Goal: Communication & Community: Answer question/provide support

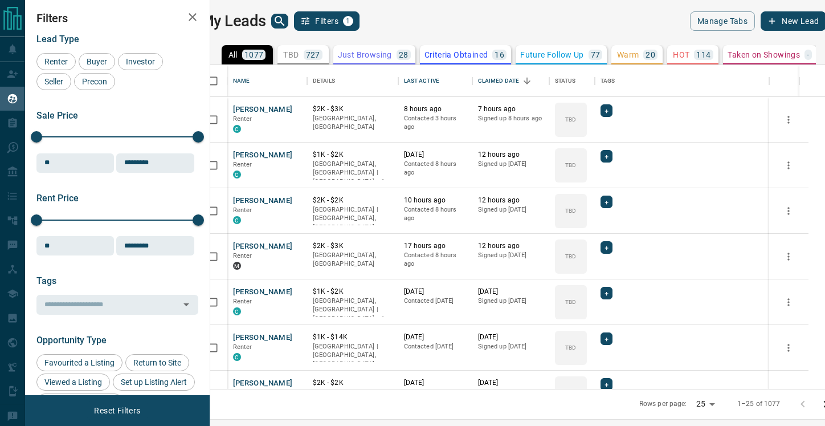
scroll to position [324, 610]
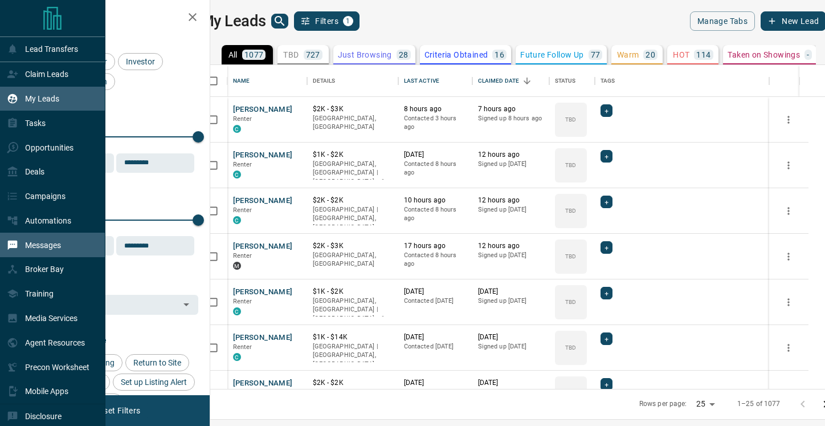
click at [34, 249] on p "Messages" at bounding box center [43, 245] width 36 height 9
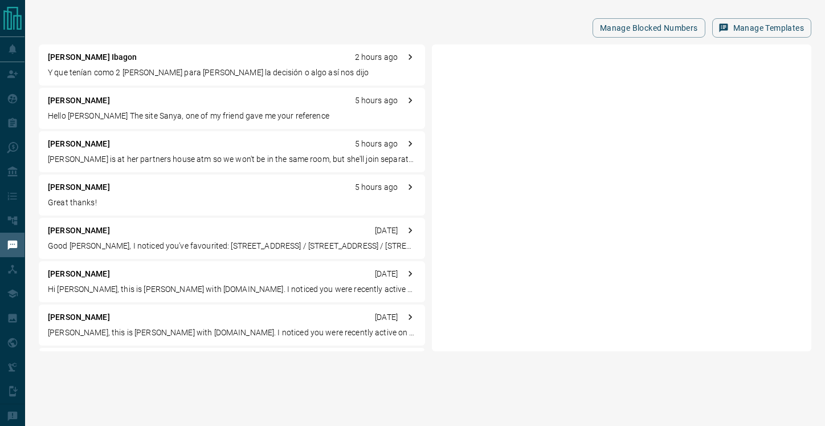
click at [169, 67] on p "Y que tenían como 2 [PERSON_NAME] para [PERSON_NAME] la decisión o algo así nos…" at bounding box center [232, 73] width 368 height 12
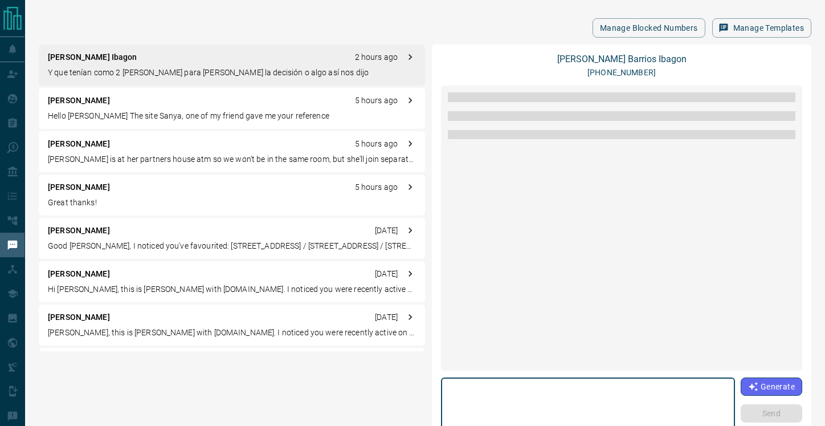
scroll to position [1205, 0]
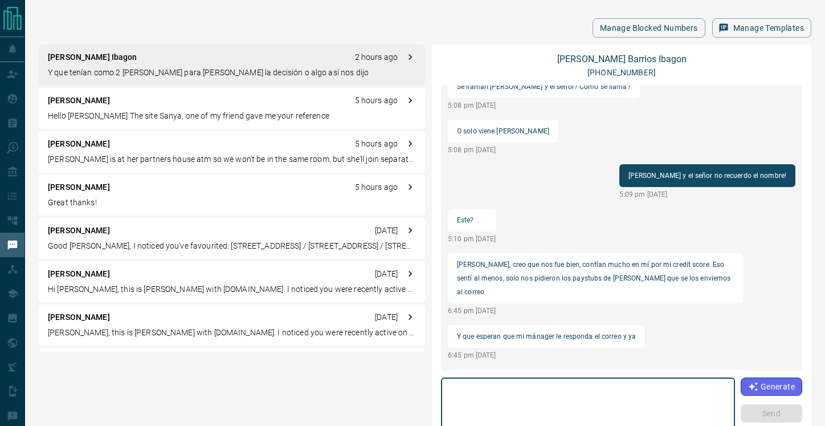
click at [575, 387] on textarea at bounding box center [588, 406] width 278 height 48
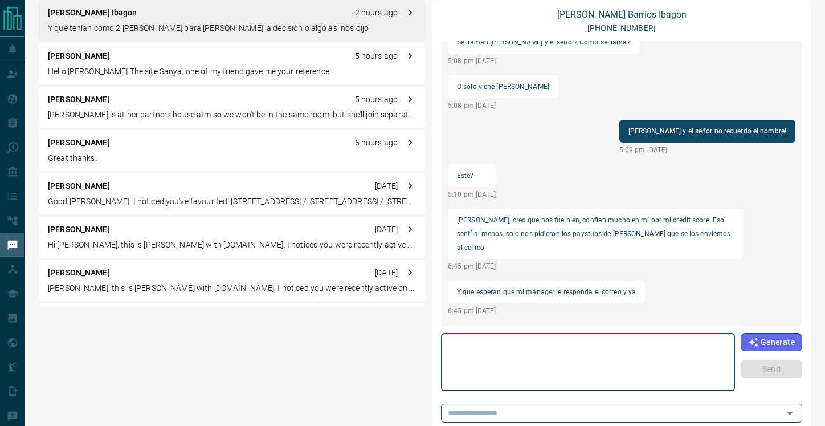
scroll to position [46, 0]
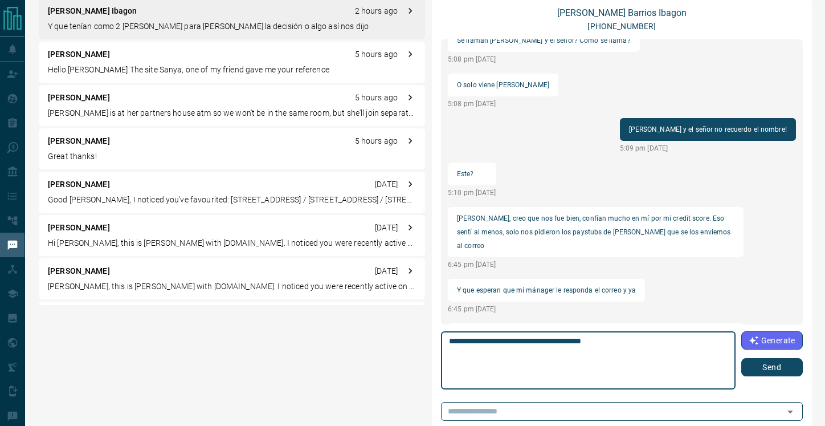
type textarea "**********"
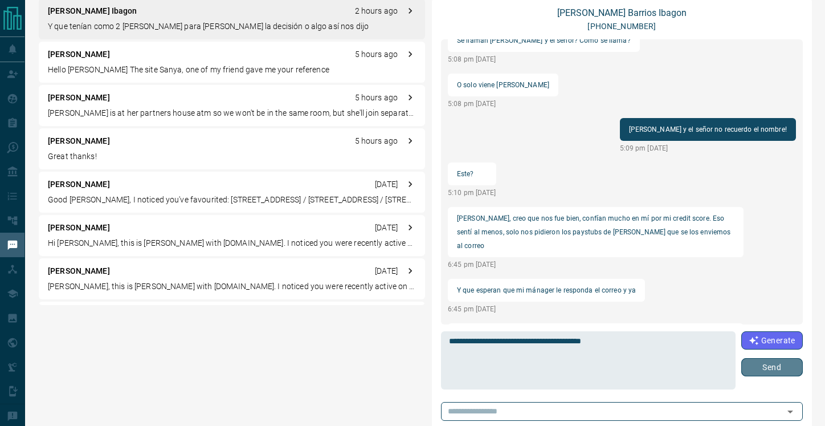
click at [762, 365] on button "Send" at bounding box center [773, 367] width 62 height 18
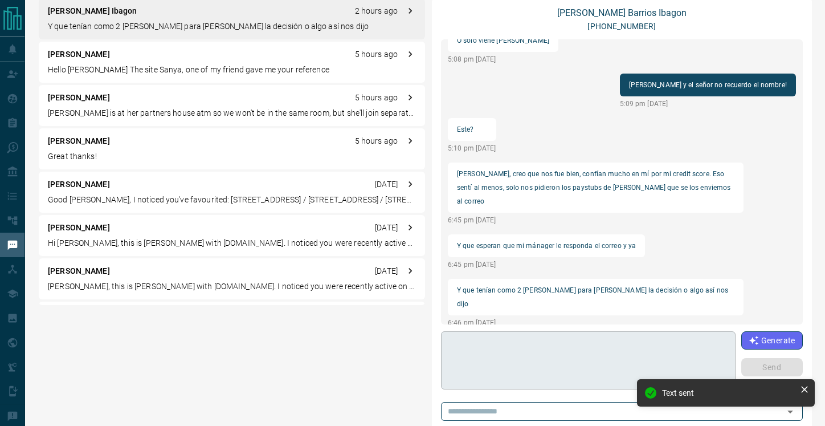
click at [579, 354] on textarea at bounding box center [588, 360] width 279 height 48
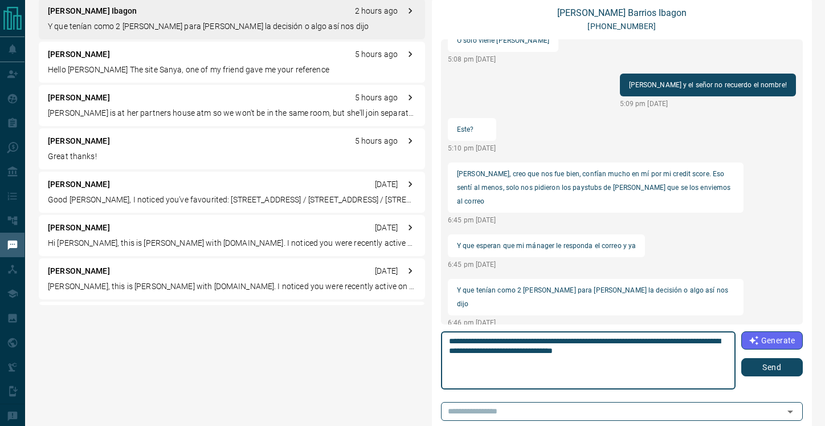
click at [489, 339] on textarea "**********" at bounding box center [588, 360] width 279 height 48
click at [478, 343] on textarea "**********" at bounding box center [588, 360] width 279 height 48
click at [612, 343] on textarea "**********" at bounding box center [588, 360] width 279 height 48
type textarea "**********"
click at [778, 367] on button "Send" at bounding box center [773, 367] width 62 height 18
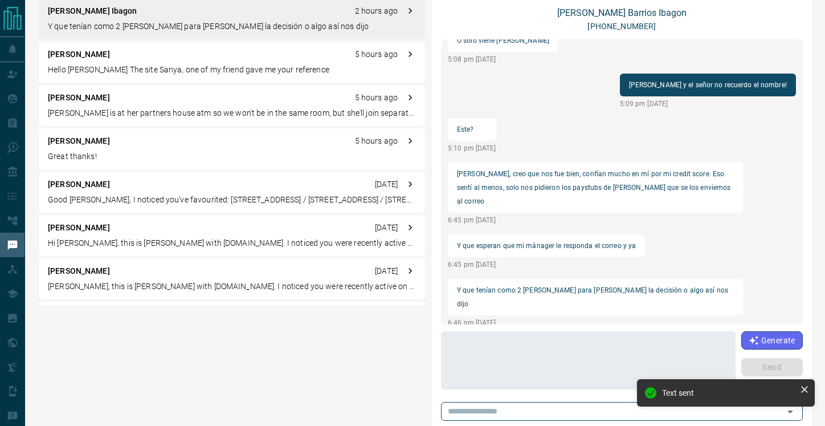
scroll to position [1205, 0]
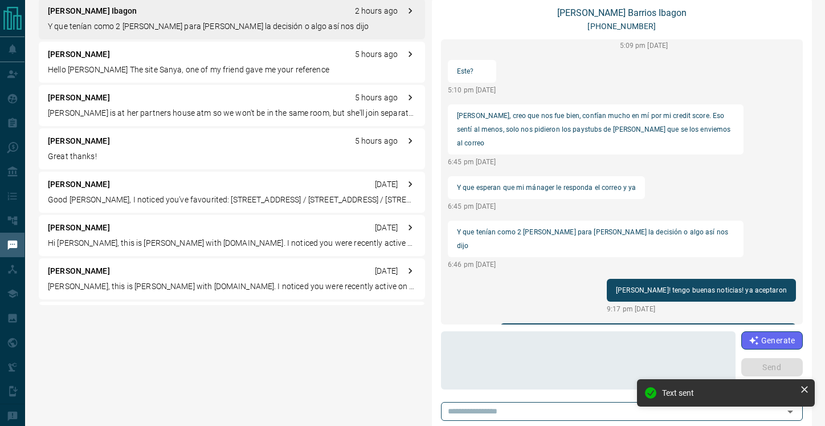
click at [225, 102] on div "[PERSON_NAME] 5 hours ago" at bounding box center [232, 98] width 368 height 12
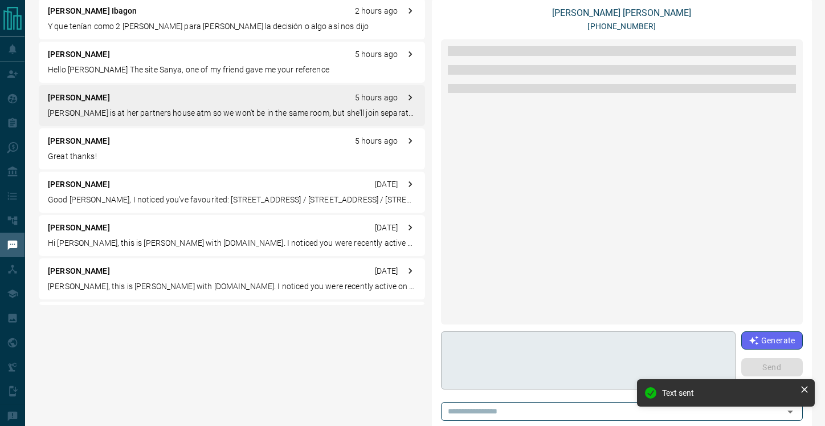
scroll to position [1232, 0]
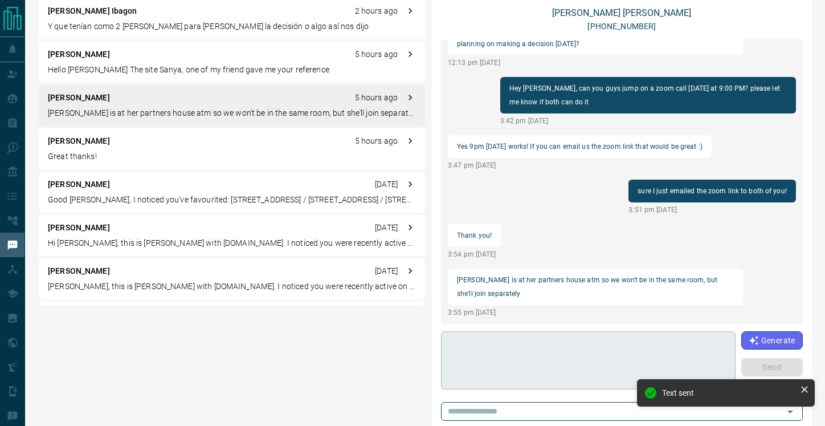
click at [540, 349] on textarea at bounding box center [588, 360] width 279 height 48
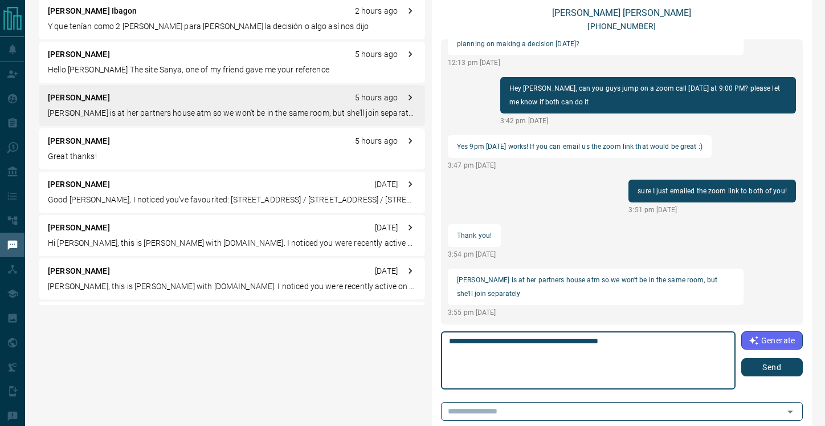
type textarea "**********"
click at [775, 369] on button "Send" at bounding box center [773, 367] width 62 height 18
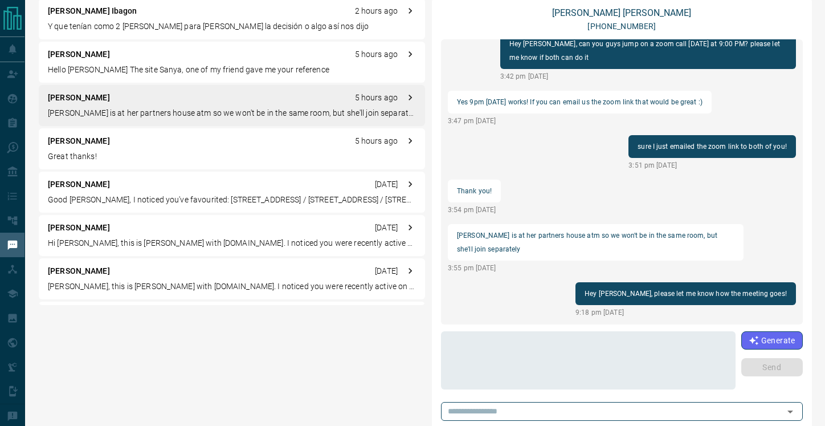
scroll to position [16, 0]
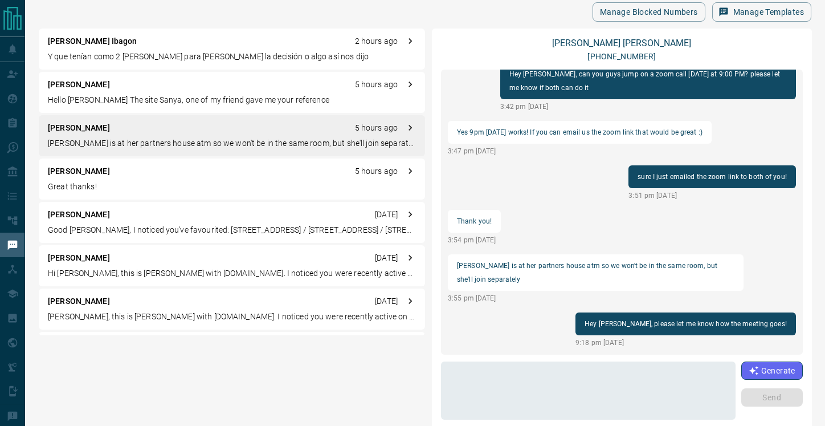
click at [131, 169] on div "[PERSON_NAME] 5 hours ago" at bounding box center [232, 171] width 368 height 12
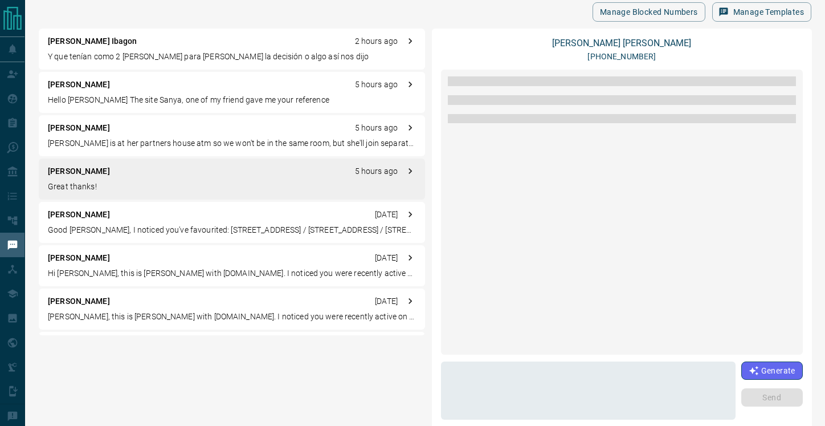
scroll to position [1287, 0]
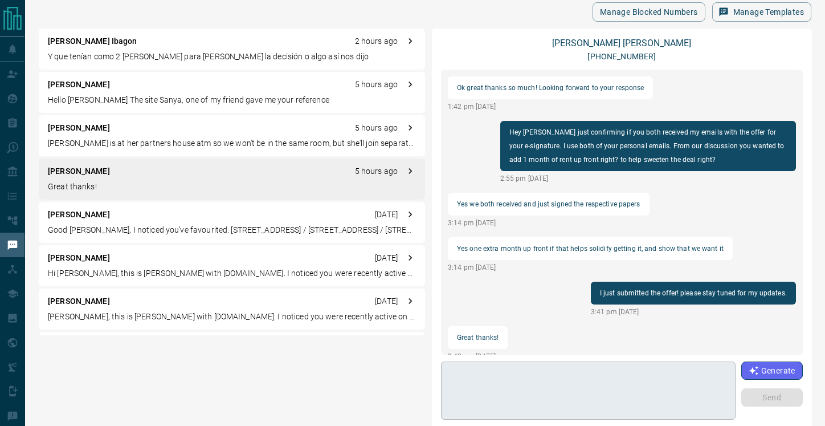
click at [562, 380] on textarea at bounding box center [588, 391] width 279 height 48
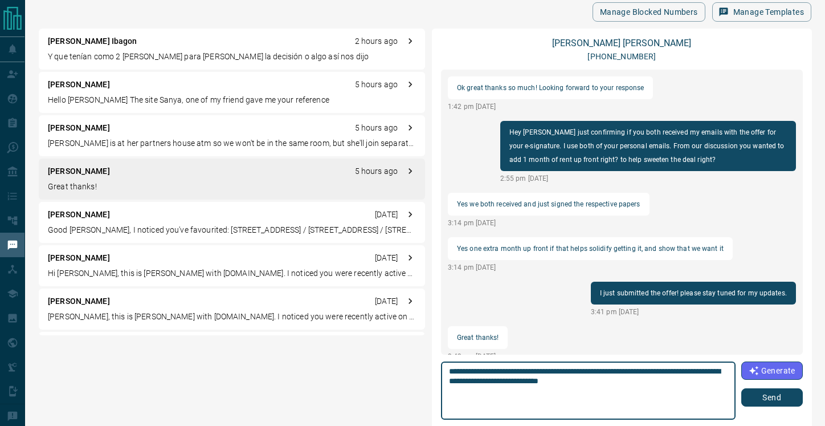
type textarea "**********"
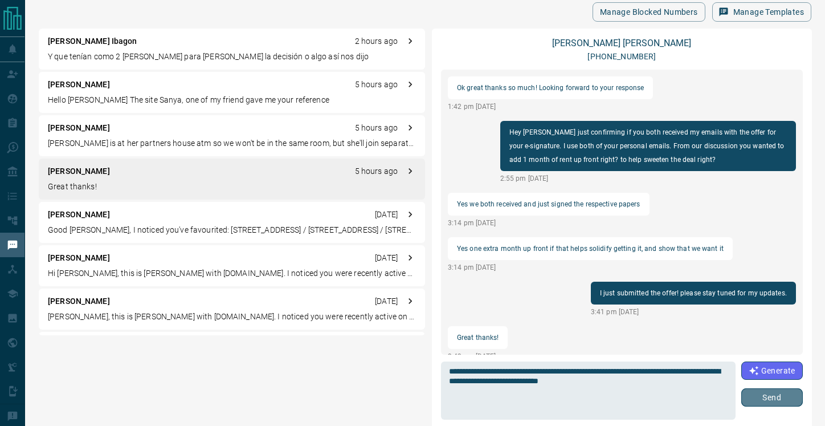
click at [779, 398] on button "Send" at bounding box center [773, 397] width 62 height 18
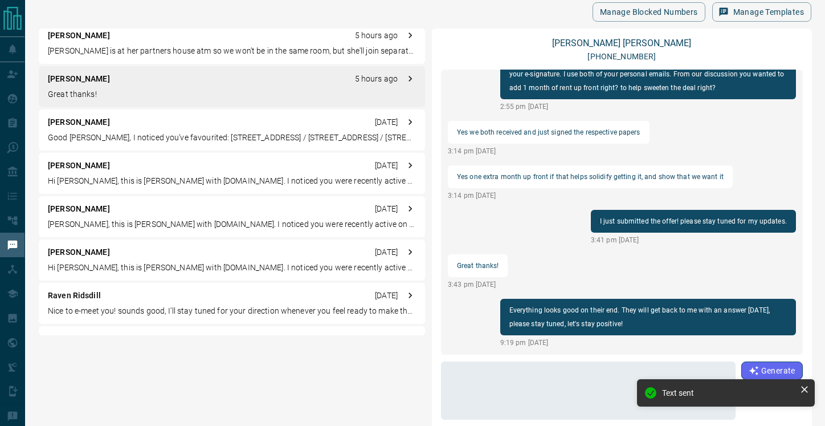
scroll to position [0, 0]
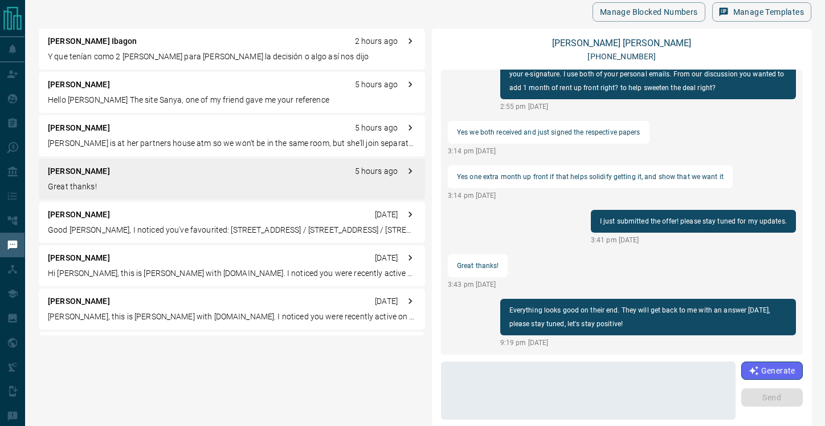
click at [161, 64] on div "[PERSON_NAME] Ibagon 2 hours ago Y que tenían como 2 [PERSON_NAME] para [PERSON…" at bounding box center [232, 49] width 386 height 41
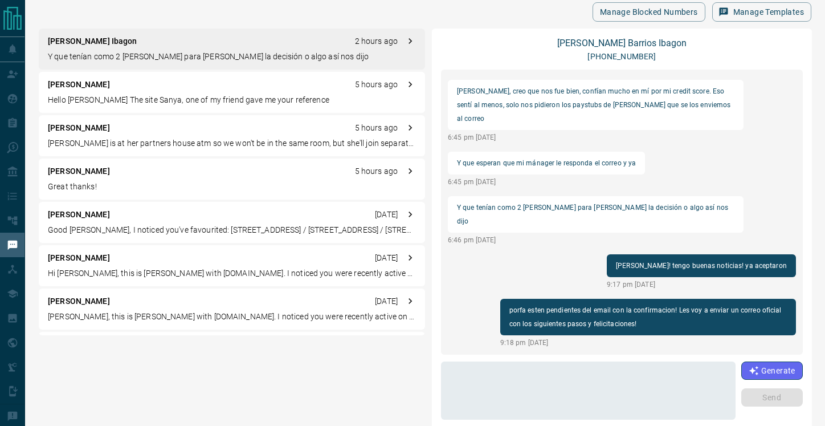
scroll to position [1205, 0]
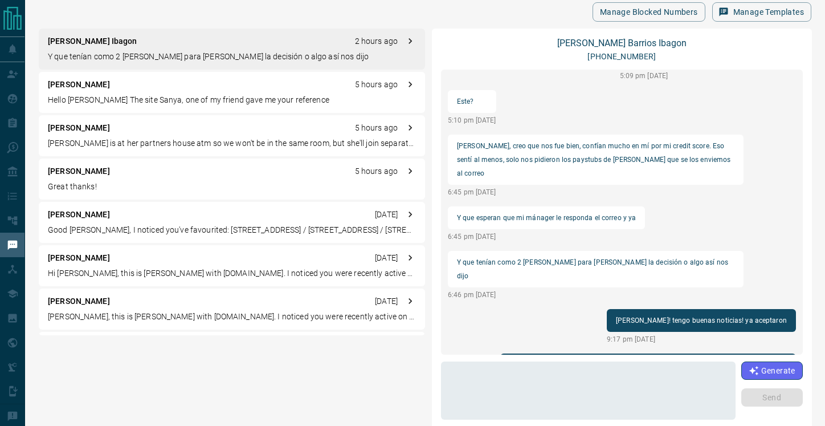
click at [157, 109] on div "[PERSON_NAME] 5 hours ago Hello Arjun The site [PERSON_NAME], one of my friend …" at bounding box center [232, 92] width 386 height 41
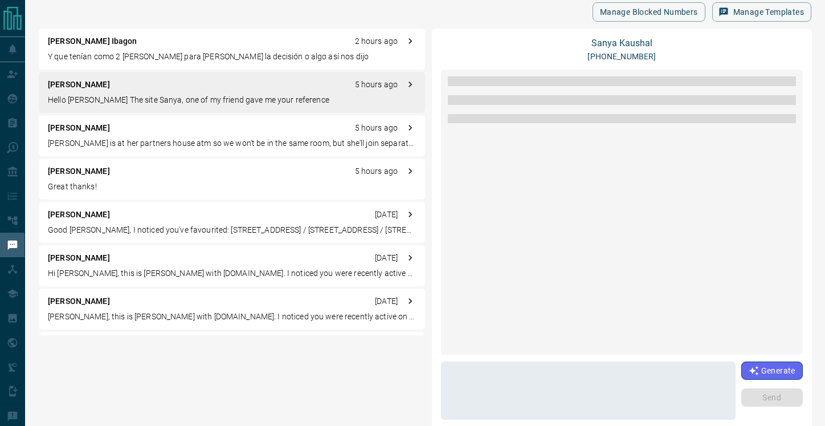
scroll to position [0, 0]
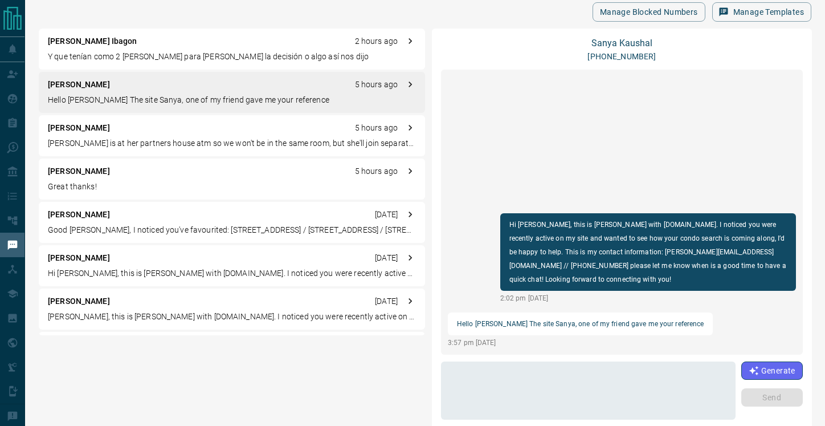
click at [152, 132] on div "[PERSON_NAME] 5 hours ago" at bounding box center [232, 128] width 368 height 12
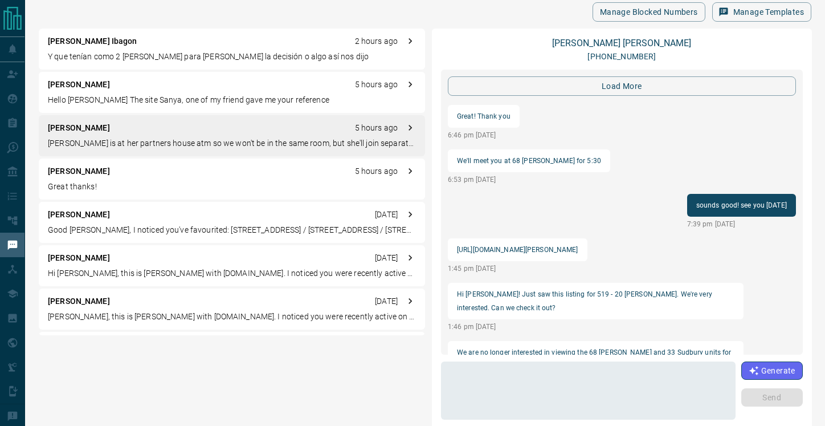
scroll to position [1232, 0]
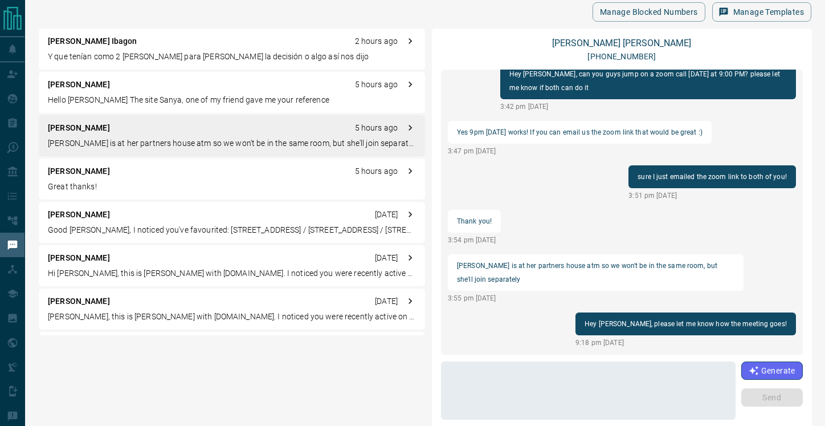
click at [148, 95] on p "Hello [PERSON_NAME] The site Sanya, one of my friend gave me your reference" at bounding box center [232, 100] width 368 height 12
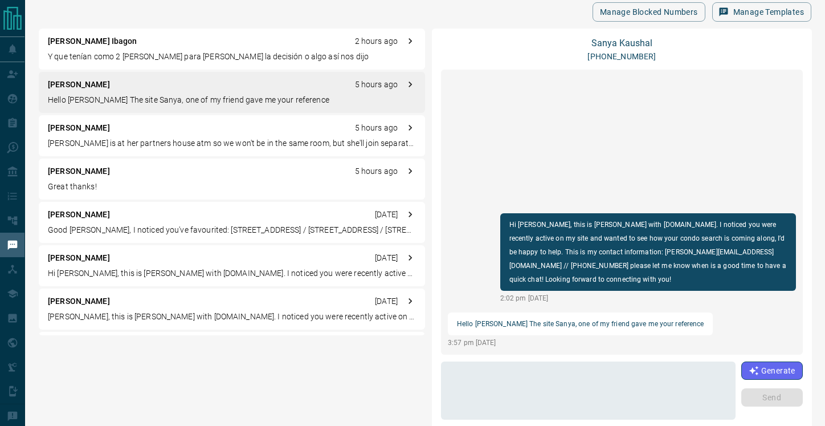
scroll to position [0, 0]
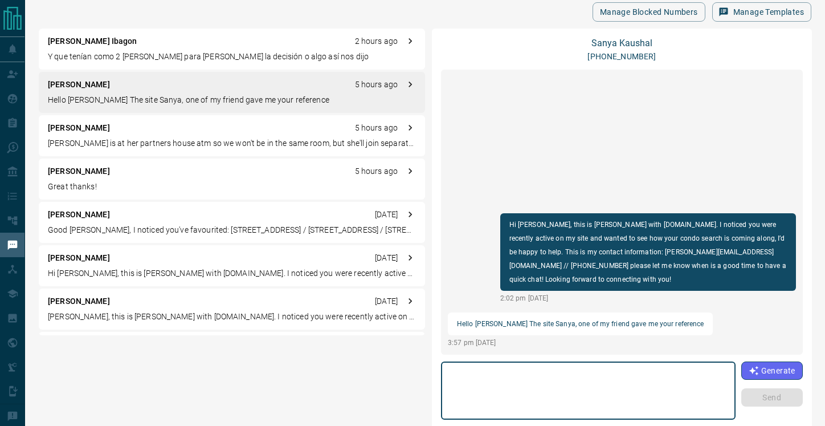
click at [515, 378] on textarea at bounding box center [588, 391] width 279 height 48
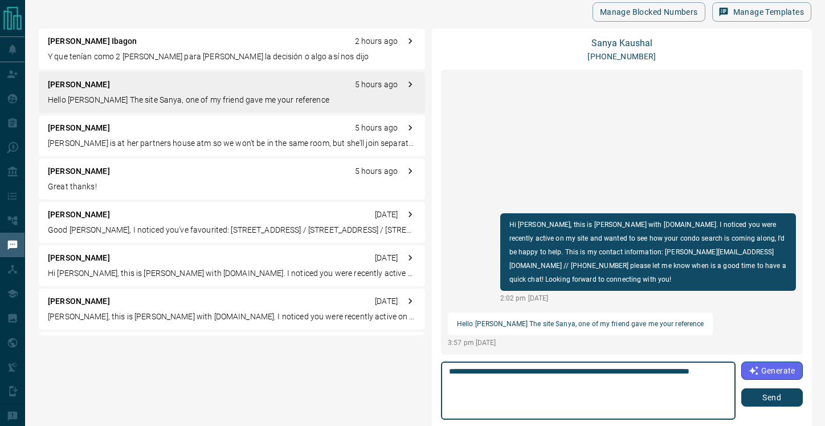
type textarea "**********"
click at [780, 400] on button "Send" at bounding box center [773, 397] width 62 height 18
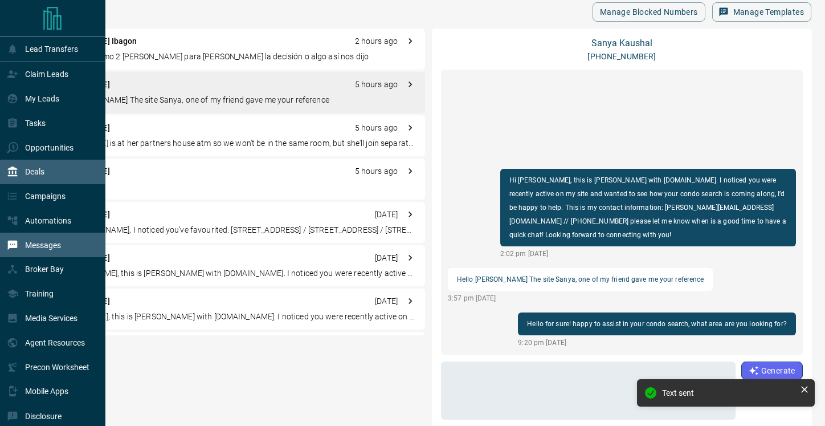
click at [22, 177] on div "Deals" at bounding box center [26, 171] width 38 height 19
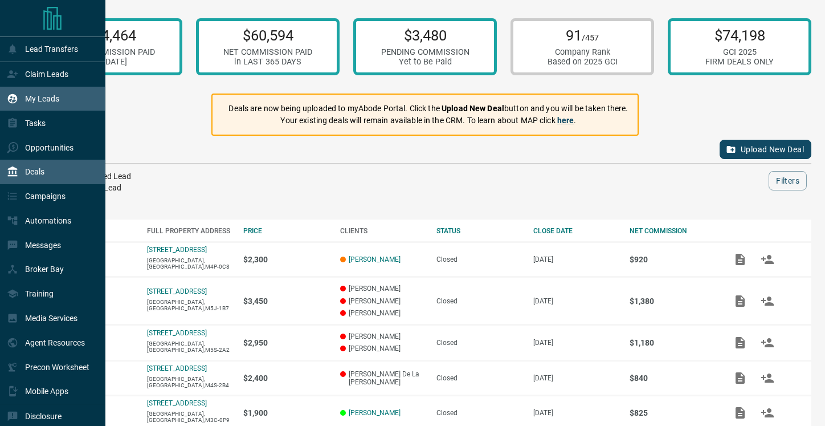
click at [35, 105] on div "My Leads" at bounding box center [33, 98] width 52 height 19
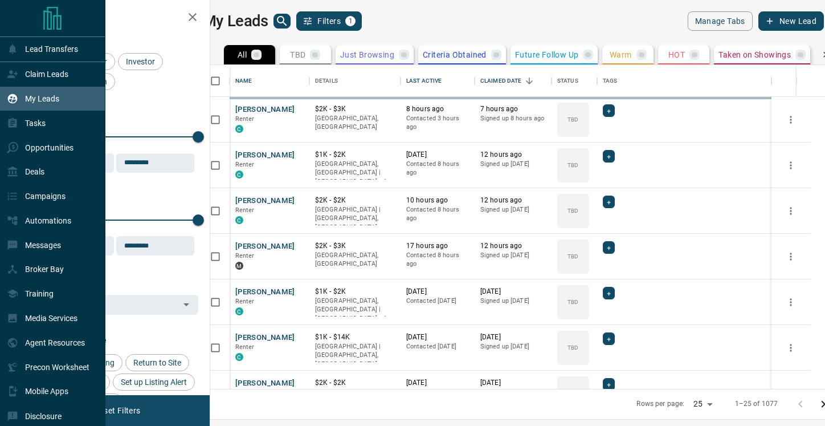
scroll to position [324, 610]
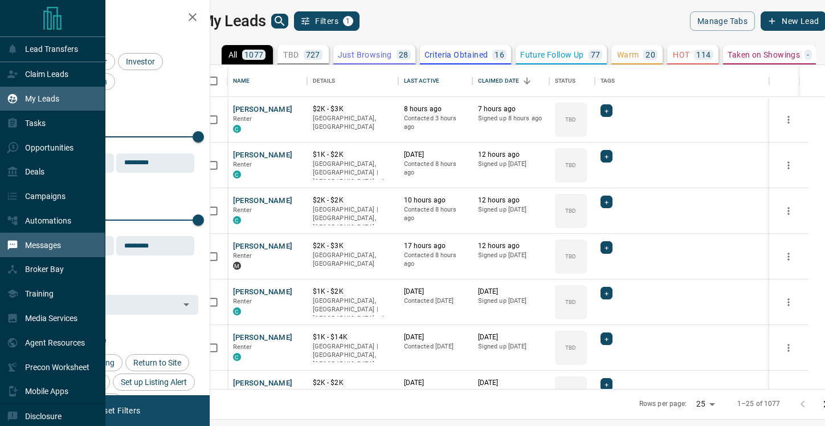
click at [30, 239] on div "Messages" at bounding box center [34, 244] width 54 height 19
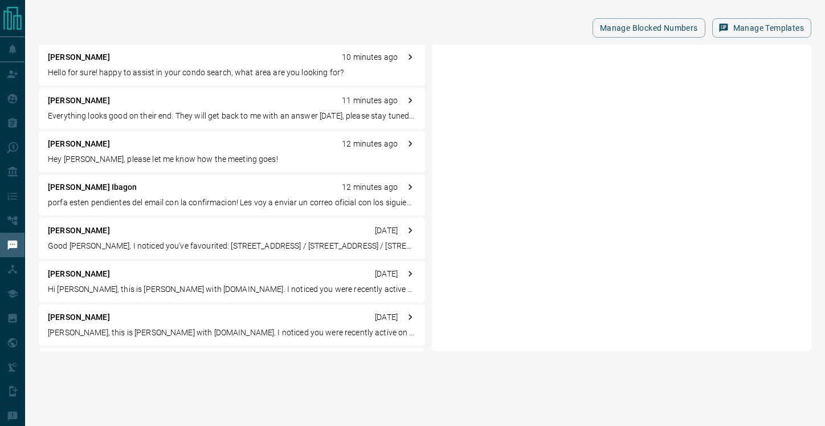
click at [184, 197] on p "porfa esten pendientes del email con la confirmacion! Les voy a enviar un corre…" at bounding box center [232, 203] width 368 height 12
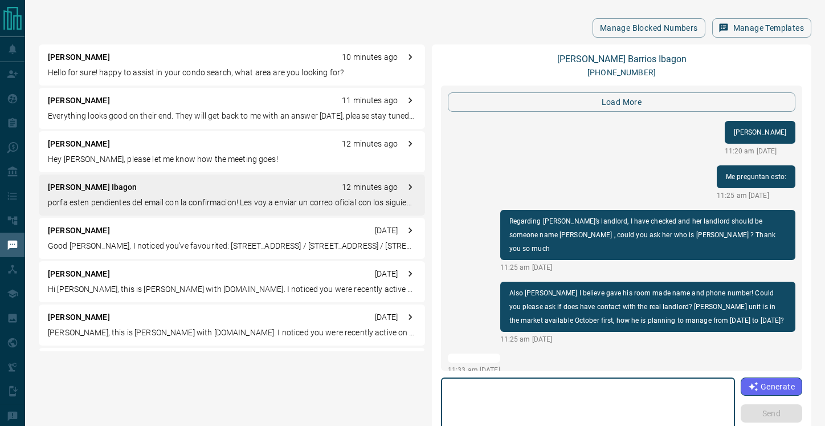
scroll to position [1205, 0]
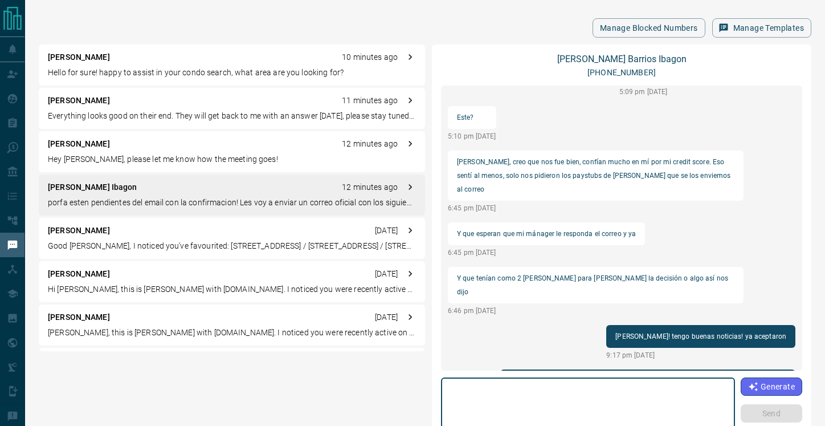
click at [619, 392] on textarea at bounding box center [588, 406] width 278 height 48
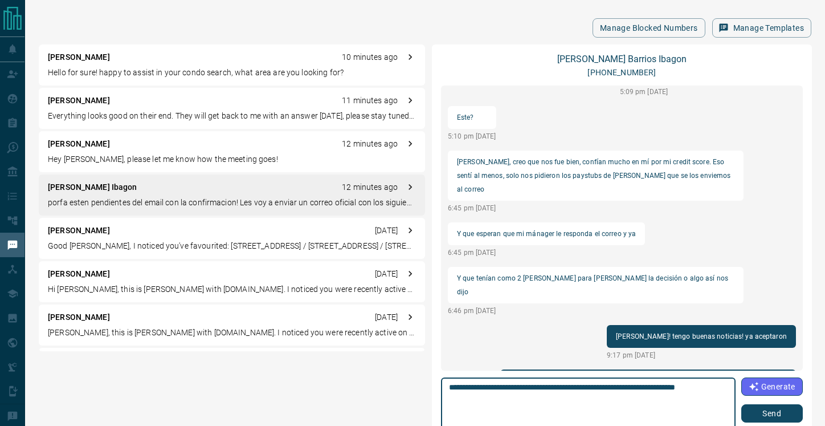
type textarea "**********"
click at [776, 413] on button "Send" at bounding box center [773, 413] width 62 height 18
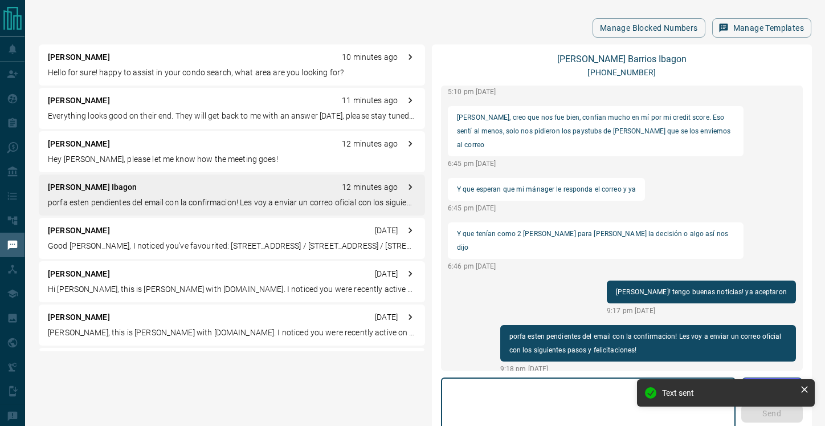
click at [579, 414] on textarea at bounding box center [588, 406] width 279 height 48
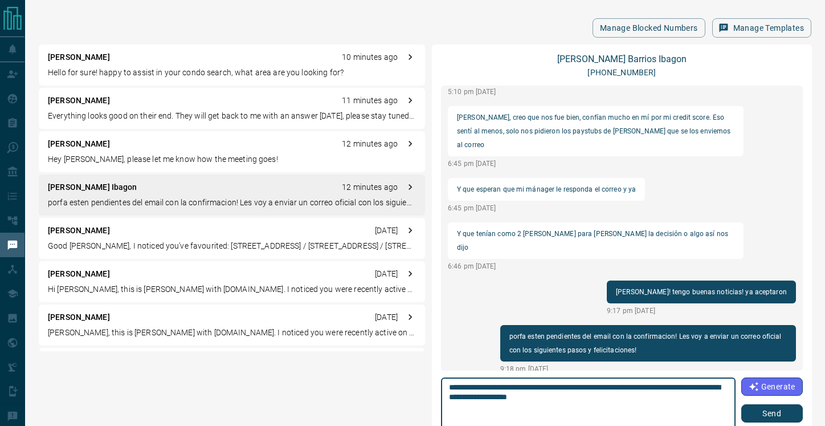
type textarea "**********"
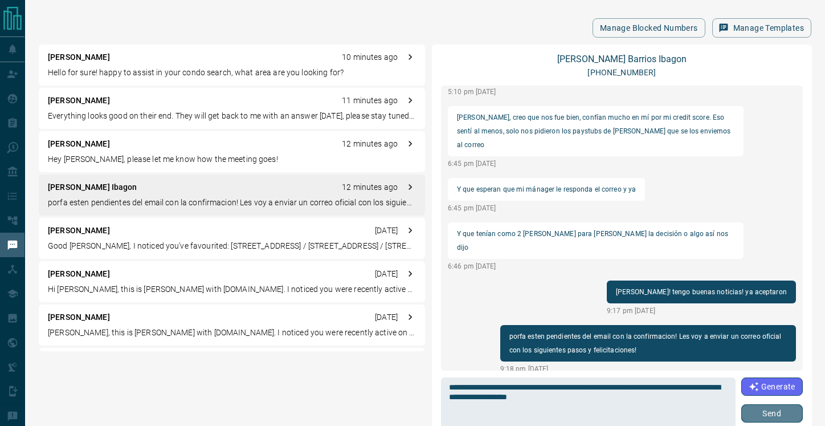
click at [767, 414] on button "Send" at bounding box center [773, 413] width 62 height 18
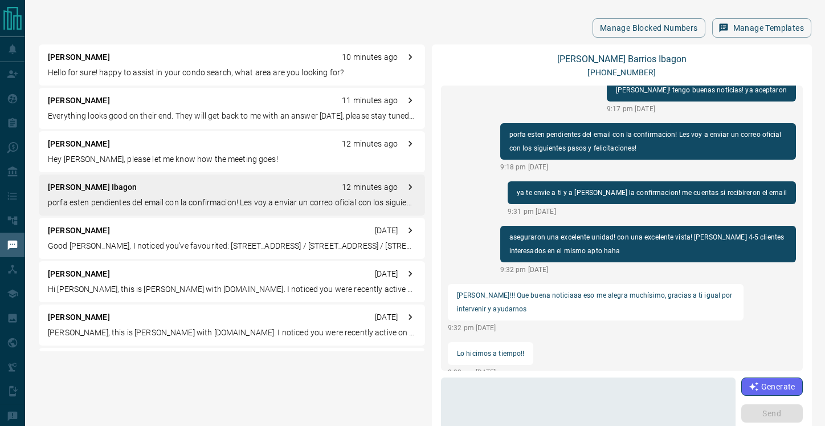
scroll to position [1191, 0]
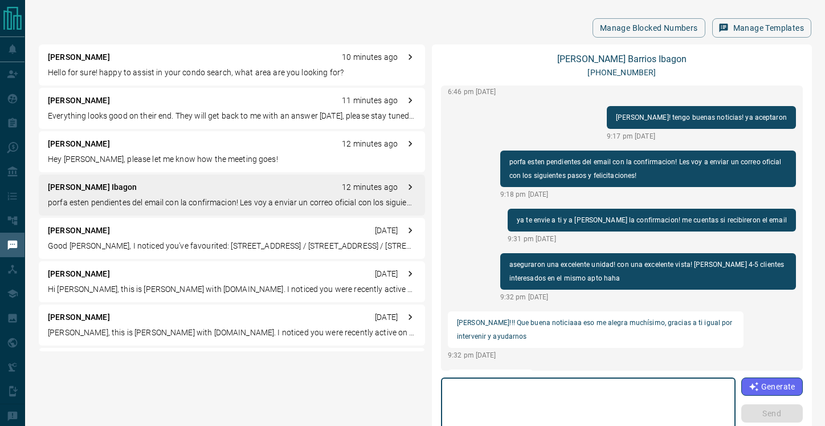
click at [522, 385] on textarea at bounding box center [588, 406] width 279 height 48
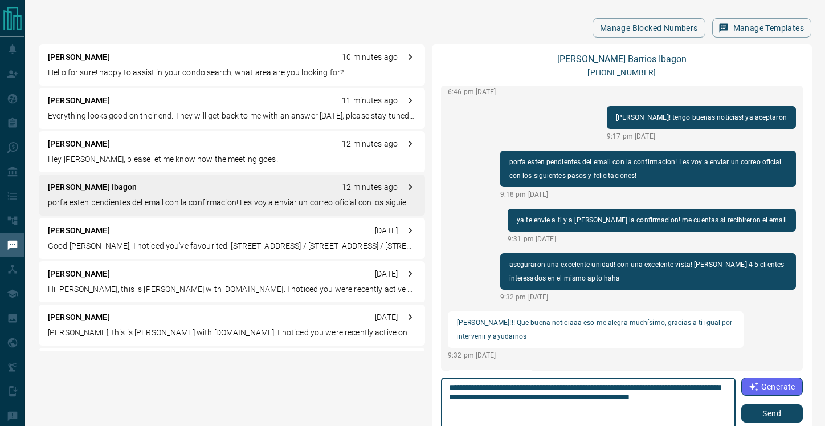
type textarea "**********"
click at [776, 415] on button "Send" at bounding box center [773, 413] width 62 height 18
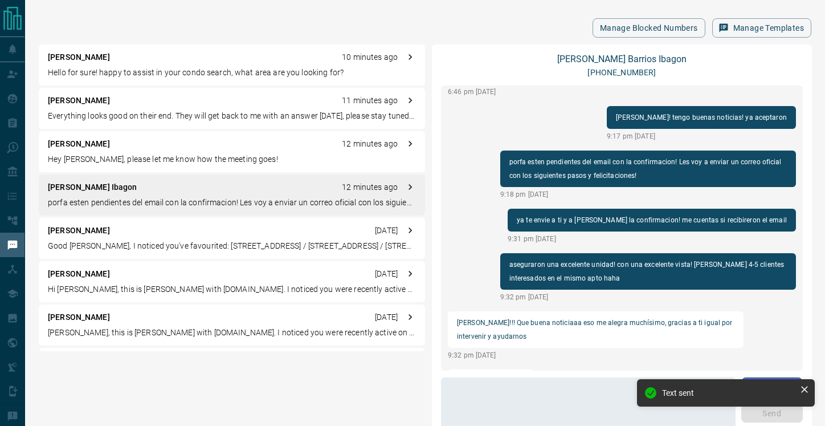
scroll to position [1219, 0]
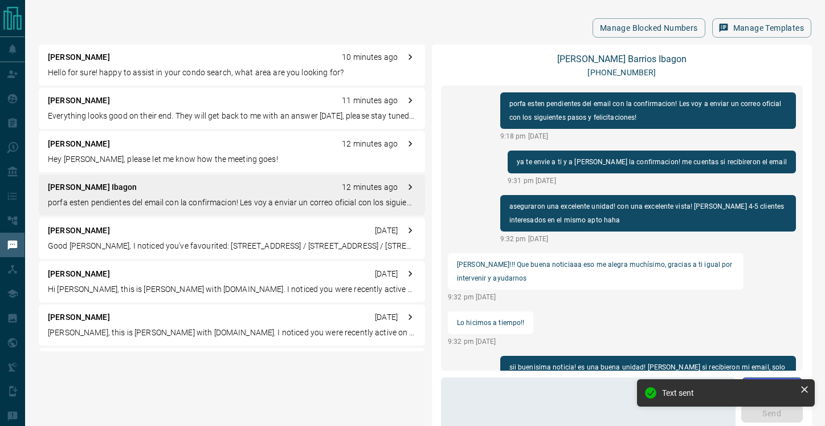
click at [132, 160] on p "Hey [PERSON_NAME], please let me know how the meeting goes!" at bounding box center [232, 159] width 368 height 12
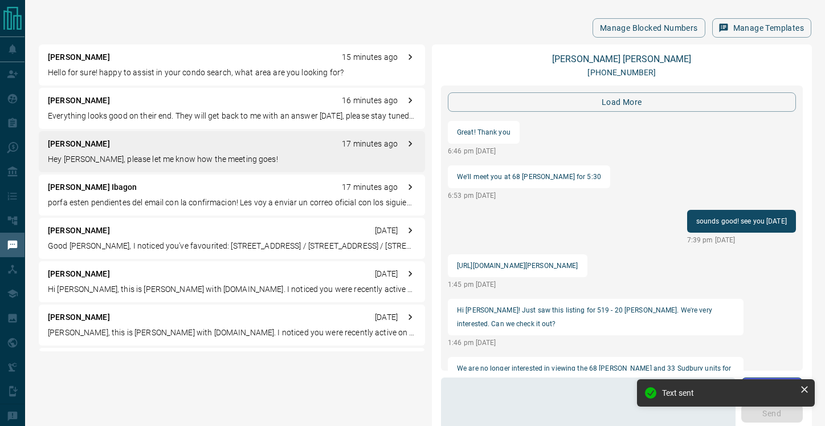
scroll to position [1232, 0]
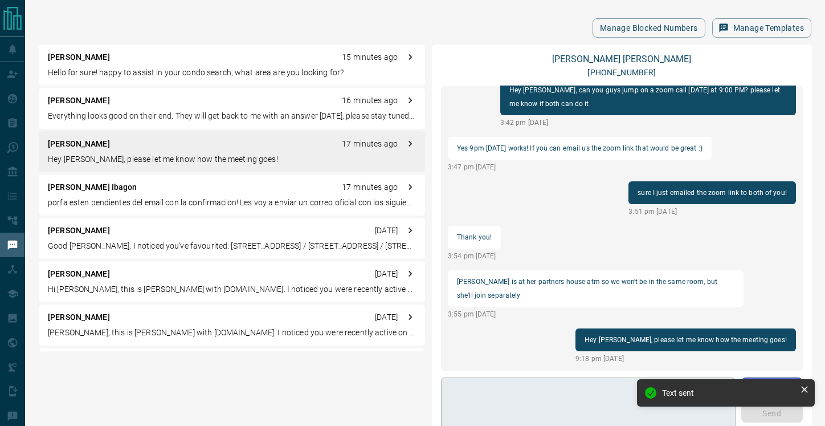
click at [518, 393] on textarea at bounding box center [588, 406] width 279 height 48
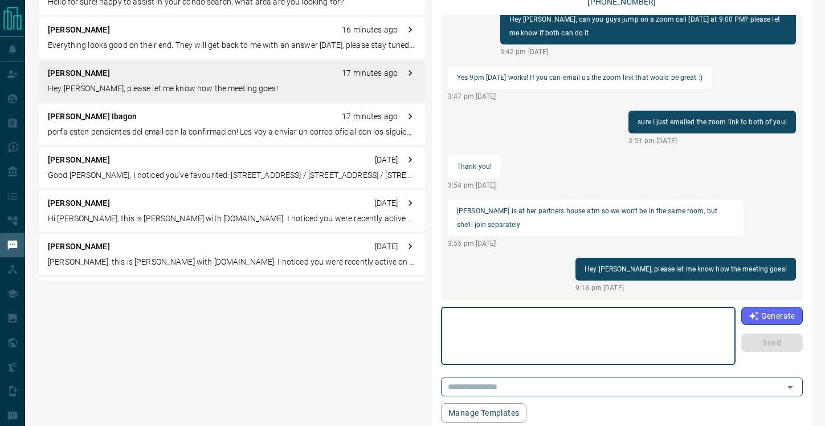
scroll to position [0, 0]
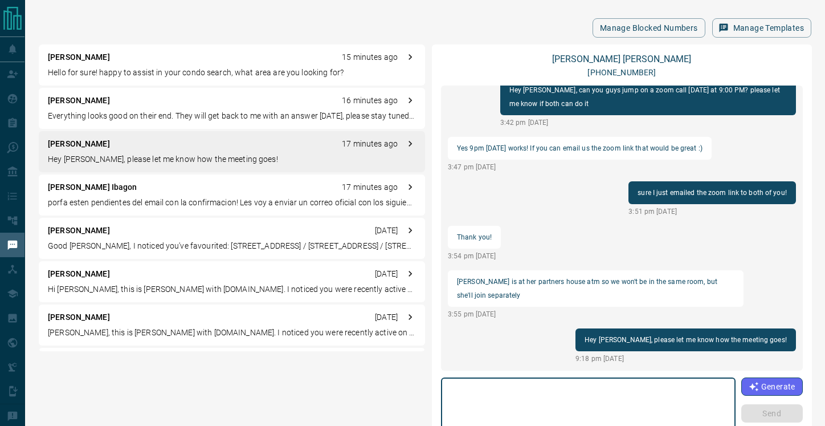
click at [549, 410] on textarea at bounding box center [588, 406] width 279 height 48
type textarea "**********"
click at [767, 407] on button "Send" at bounding box center [773, 413] width 62 height 18
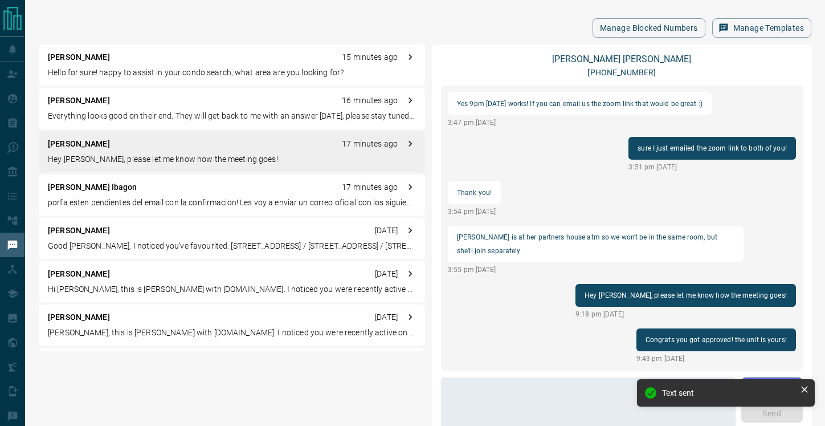
click at [120, 109] on div "[PERSON_NAME] 16 minutes ago Everything looks good on their end. They will get …" at bounding box center [232, 108] width 386 height 41
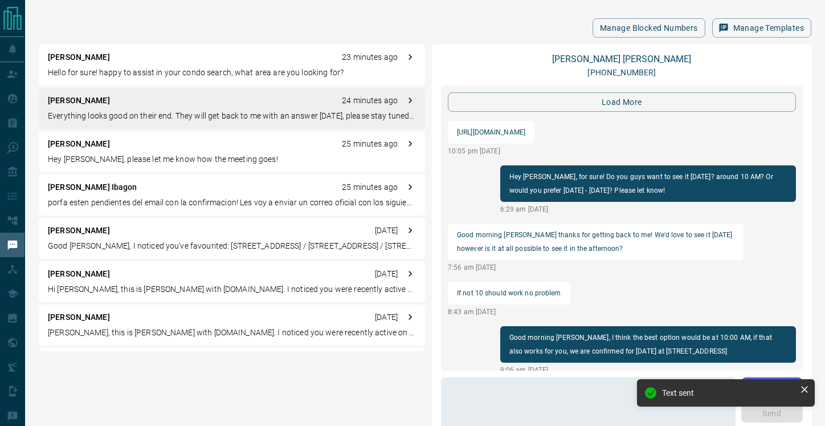
scroll to position [1287, 0]
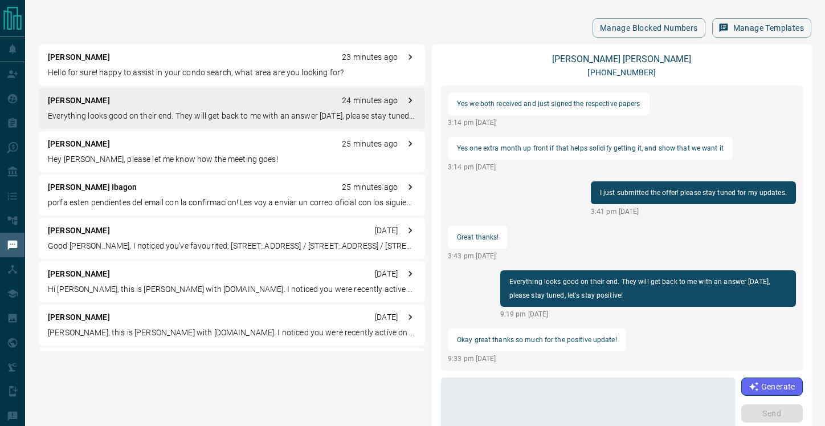
click at [162, 62] on div "[PERSON_NAME] 23 minutes ago" at bounding box center [232, 57] width 368 height 12
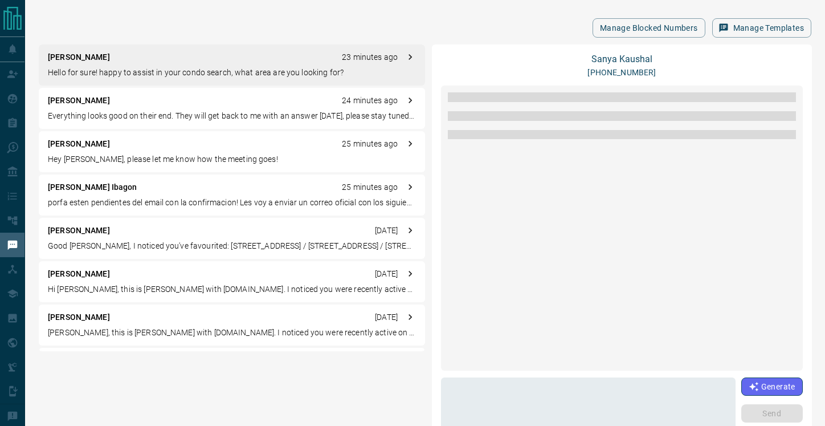
scroll to position [0, 0]
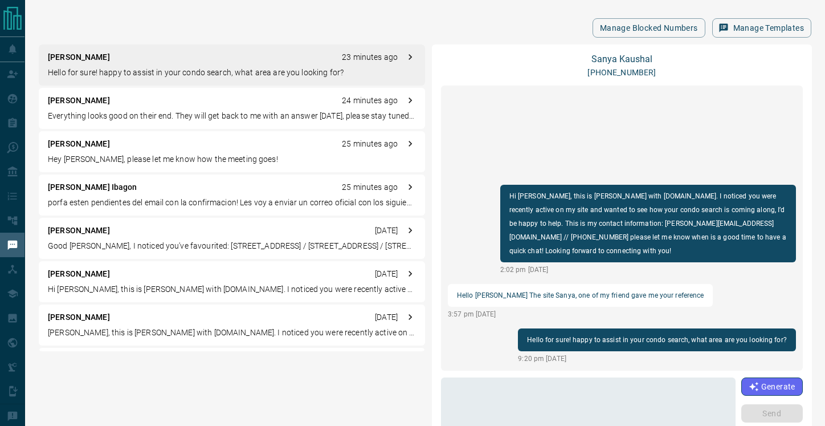
click at [145, 185] on div "[PERSON_NAME] Ibagon 25 minutes ago" at bounding box center [232, 187] width 368 height 12
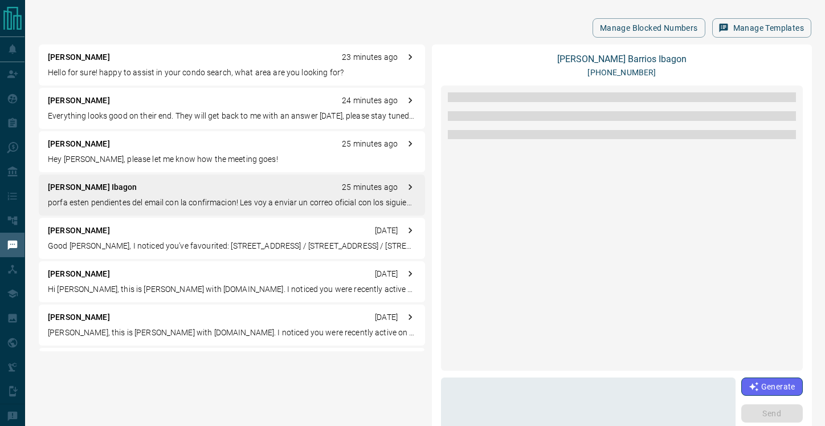
scroll to position [1219, 0]
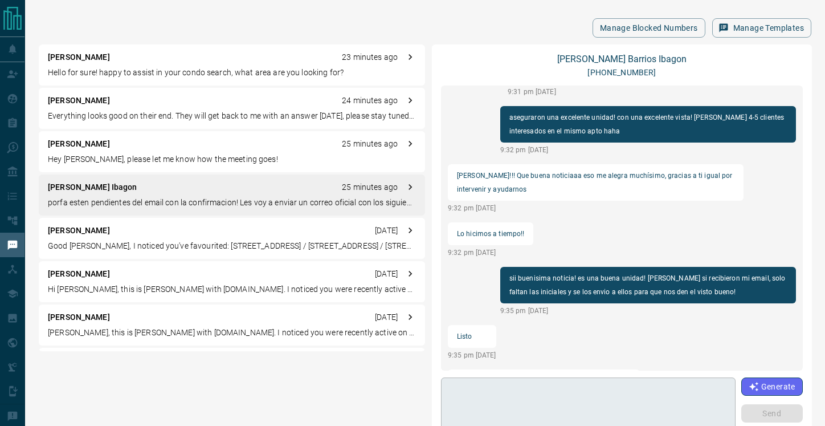
click at [555, 399] on textarea at bounding box center [588, 406] width 279 height 48
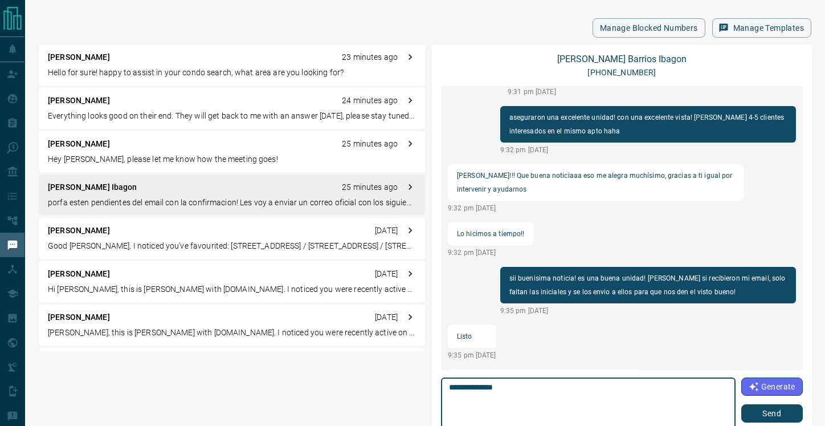
type textarea "**********"
click at [784, 406] on button "Send" at bounding box center [773, 413] width 62 height 18
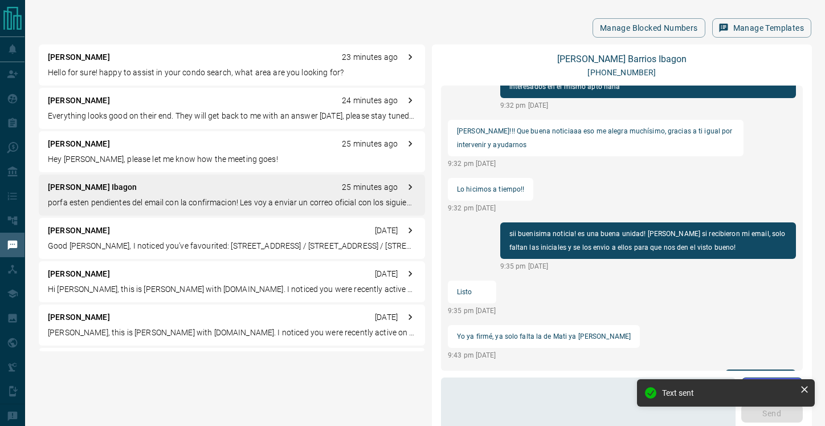
scroll to position [1205, 0]
